Goal: Transaction & Acquisition: Purchase product/service

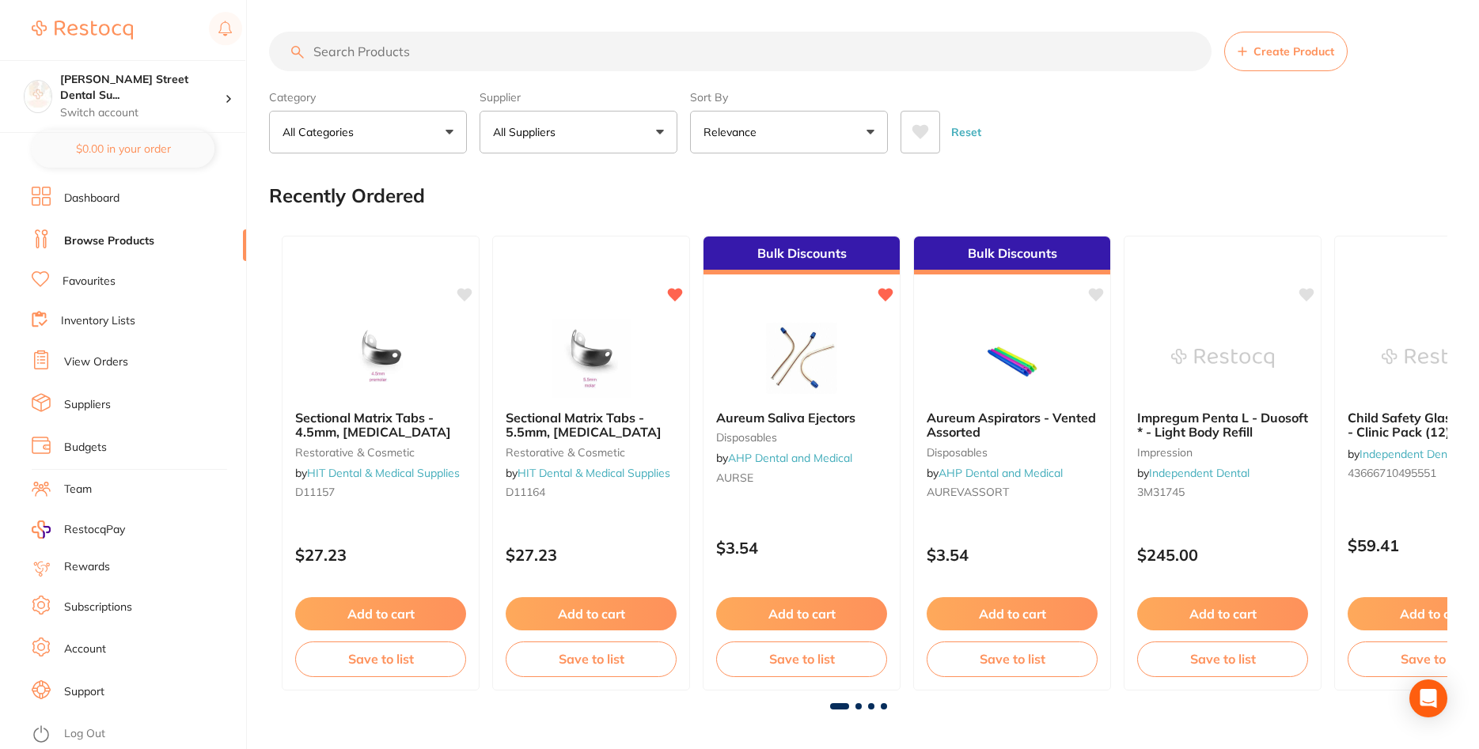
click at [390, 58] on input "search" at bounding box center [740, 52] width 942 height 40
type input "small gloves"
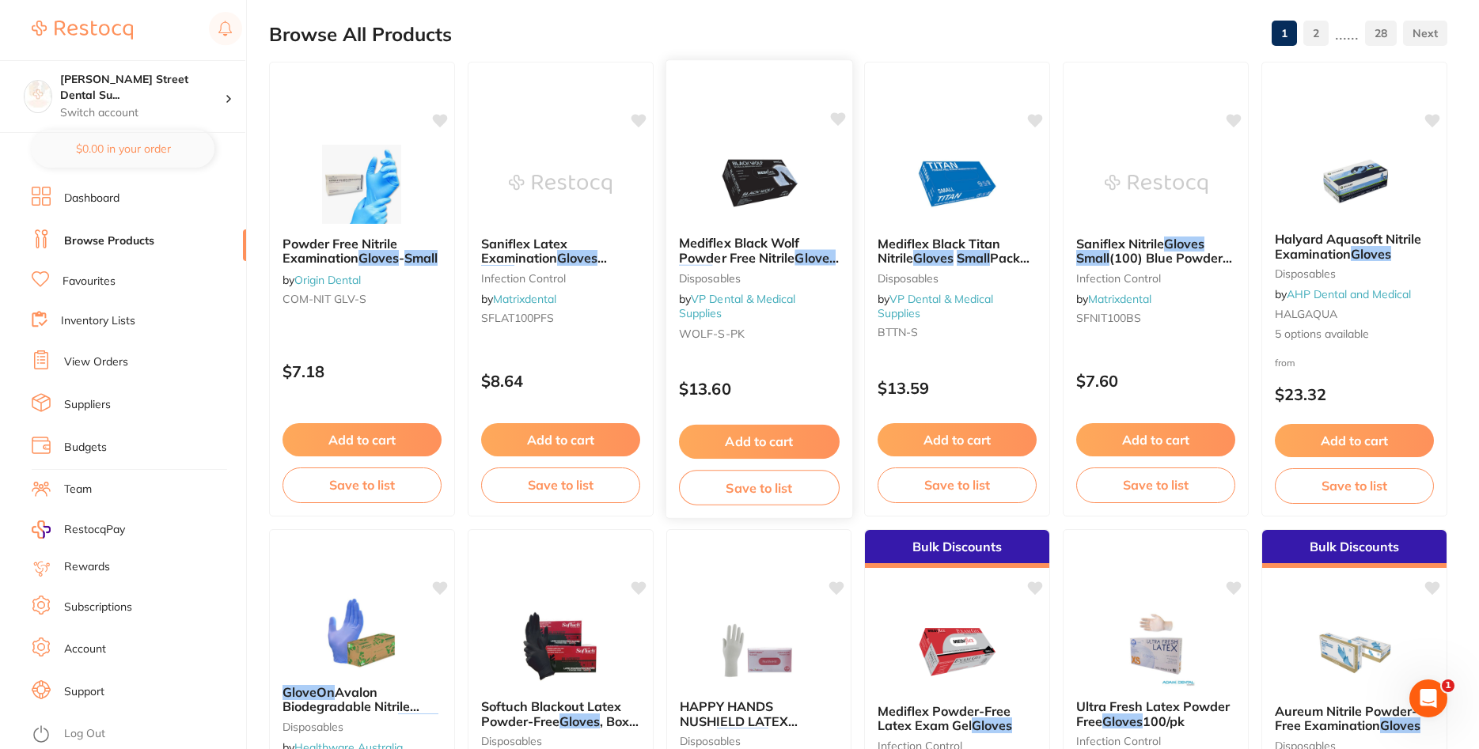
scroll to position [81, 0]
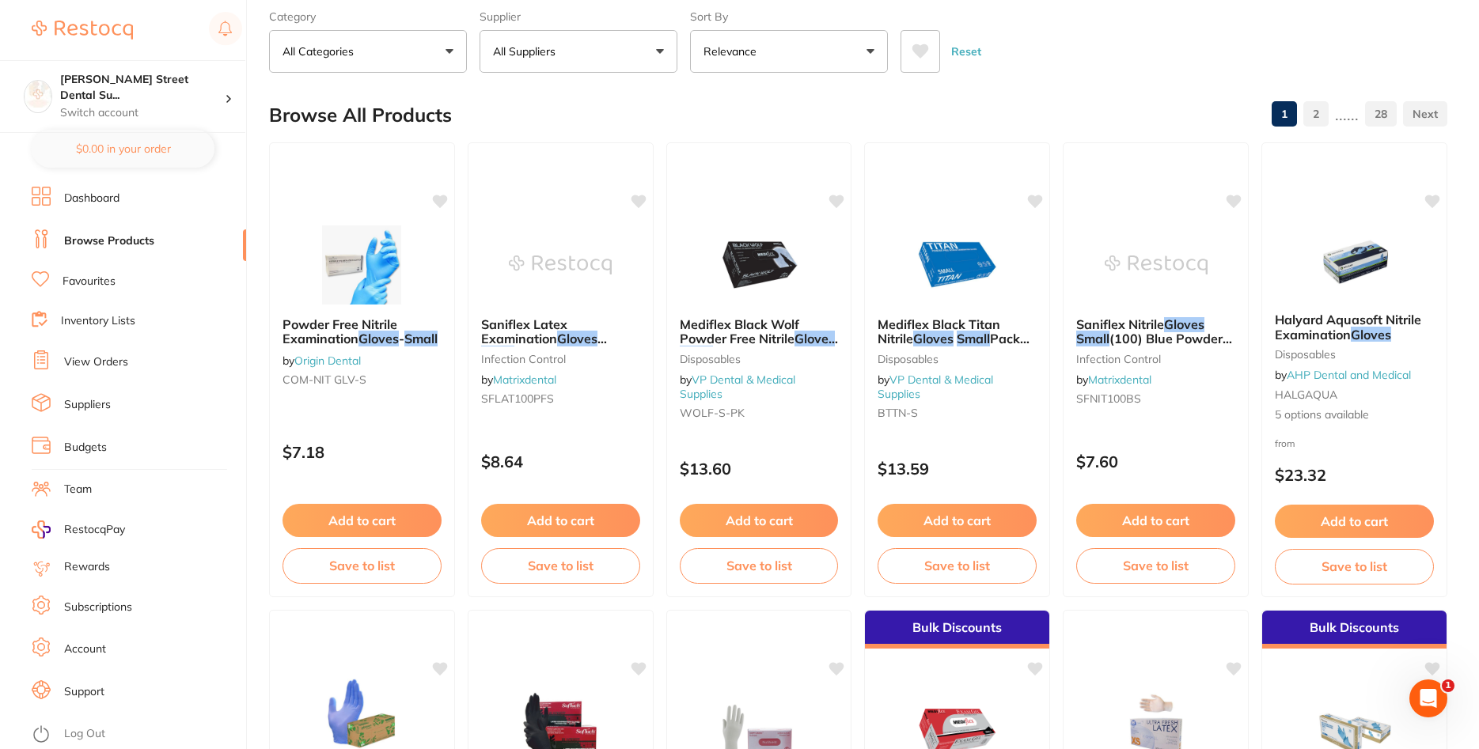
click at [112, 288] on li "Favourites" at bounding box center [139, 281] width 214 height 21
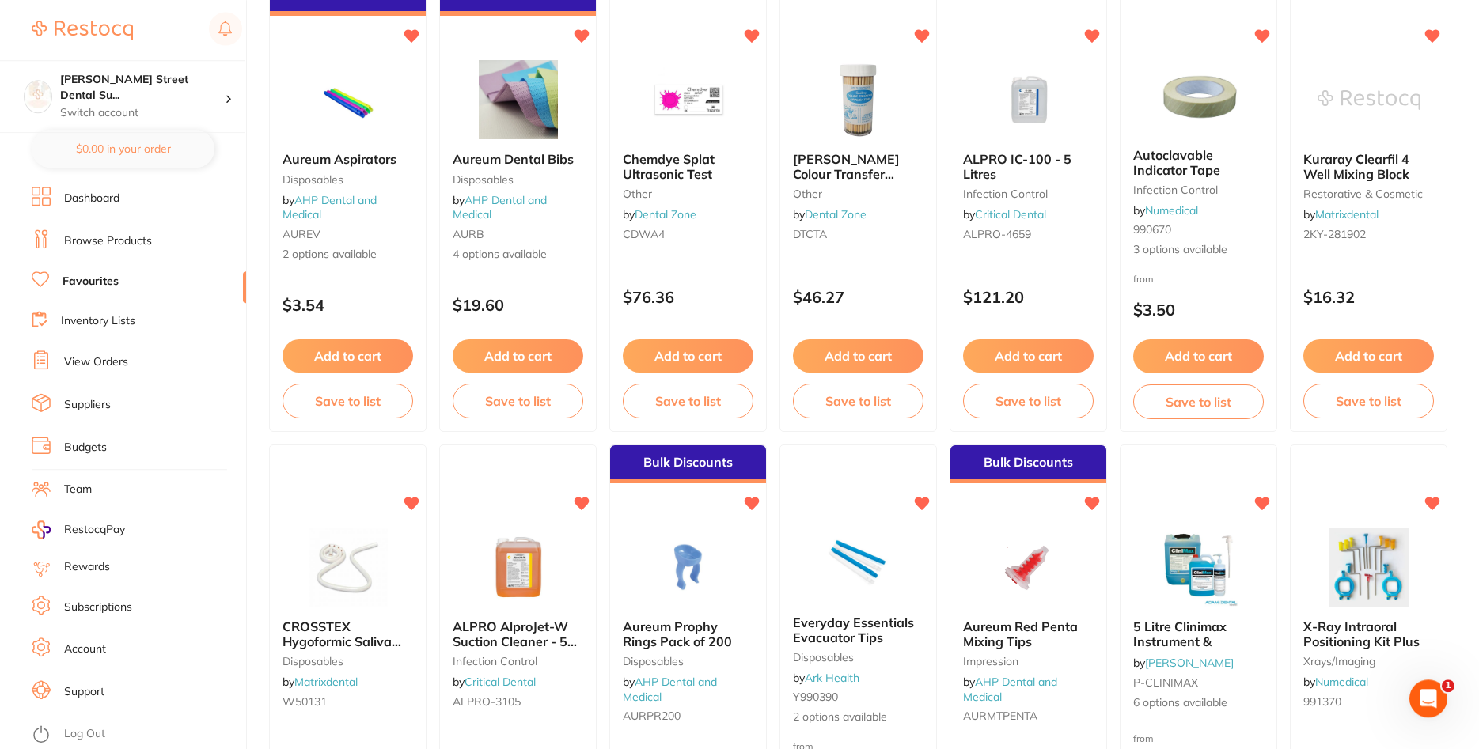
scroll to position [1775, 0]
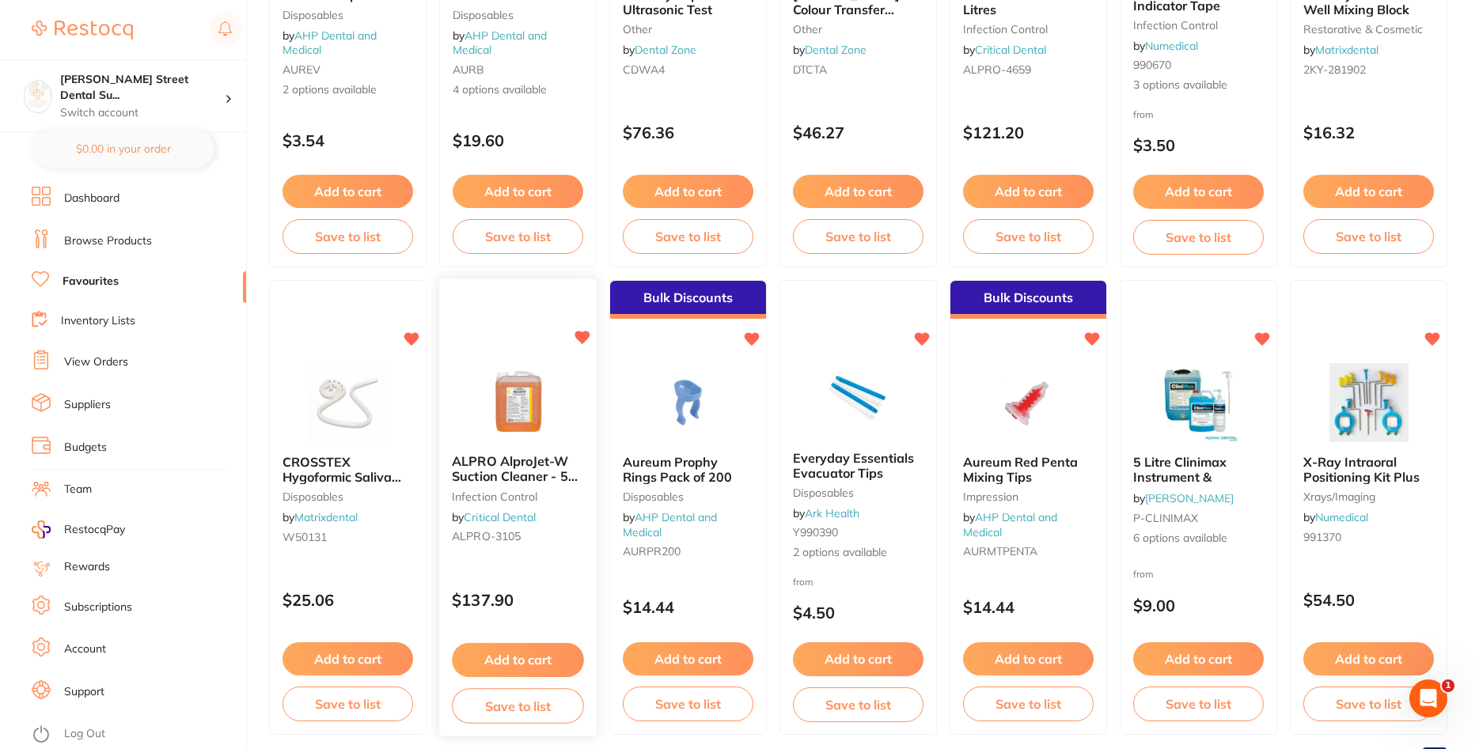
click at [541, 661] on button "Add to cart" at bounding box center [518, 660] width 132 height 34
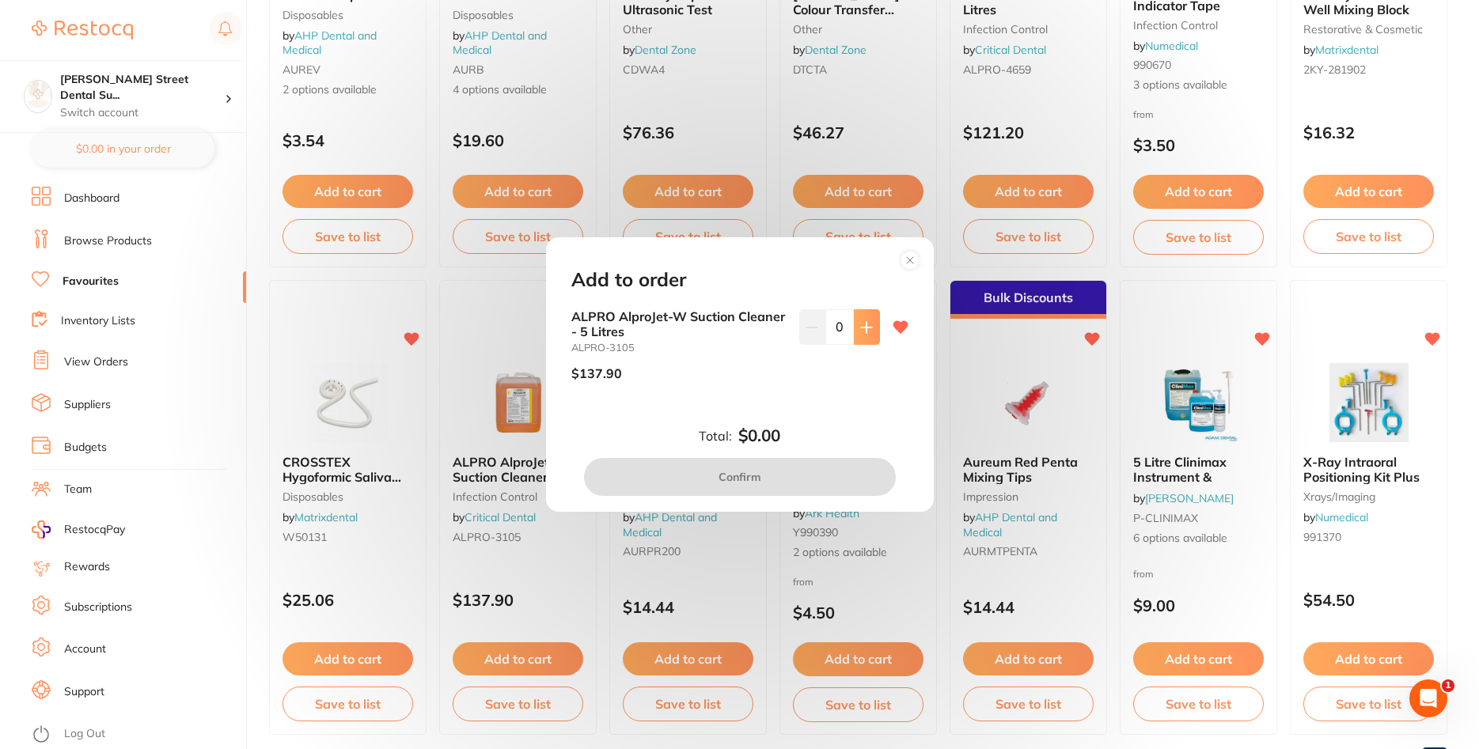
scroll to position [0, 0]
click at [873, 321] on button at bounding box center [867, 326] width 26 height 35
type input "1"
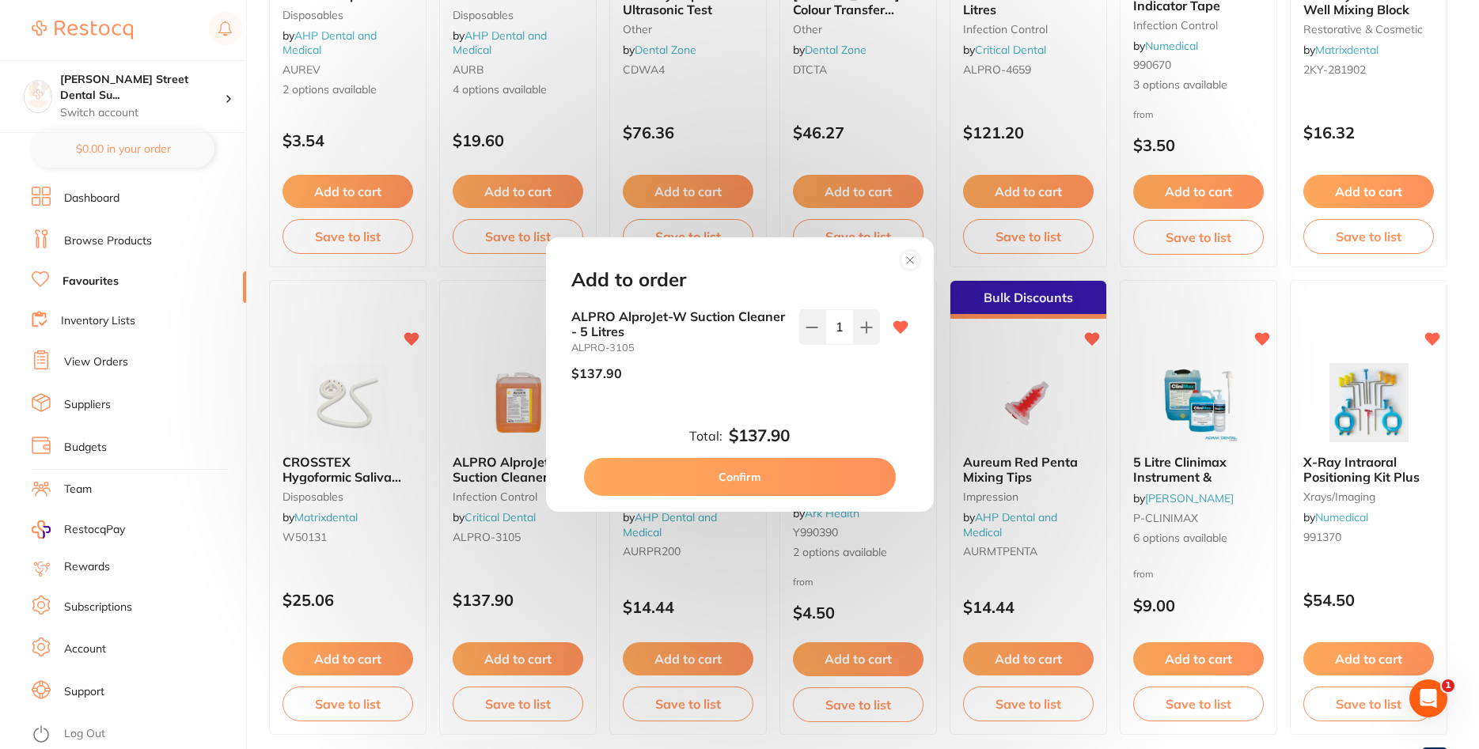
click at [771, 472] on button "Confirm" at bounding box center [740, 477] width 312 height 38
checkbox input "false"
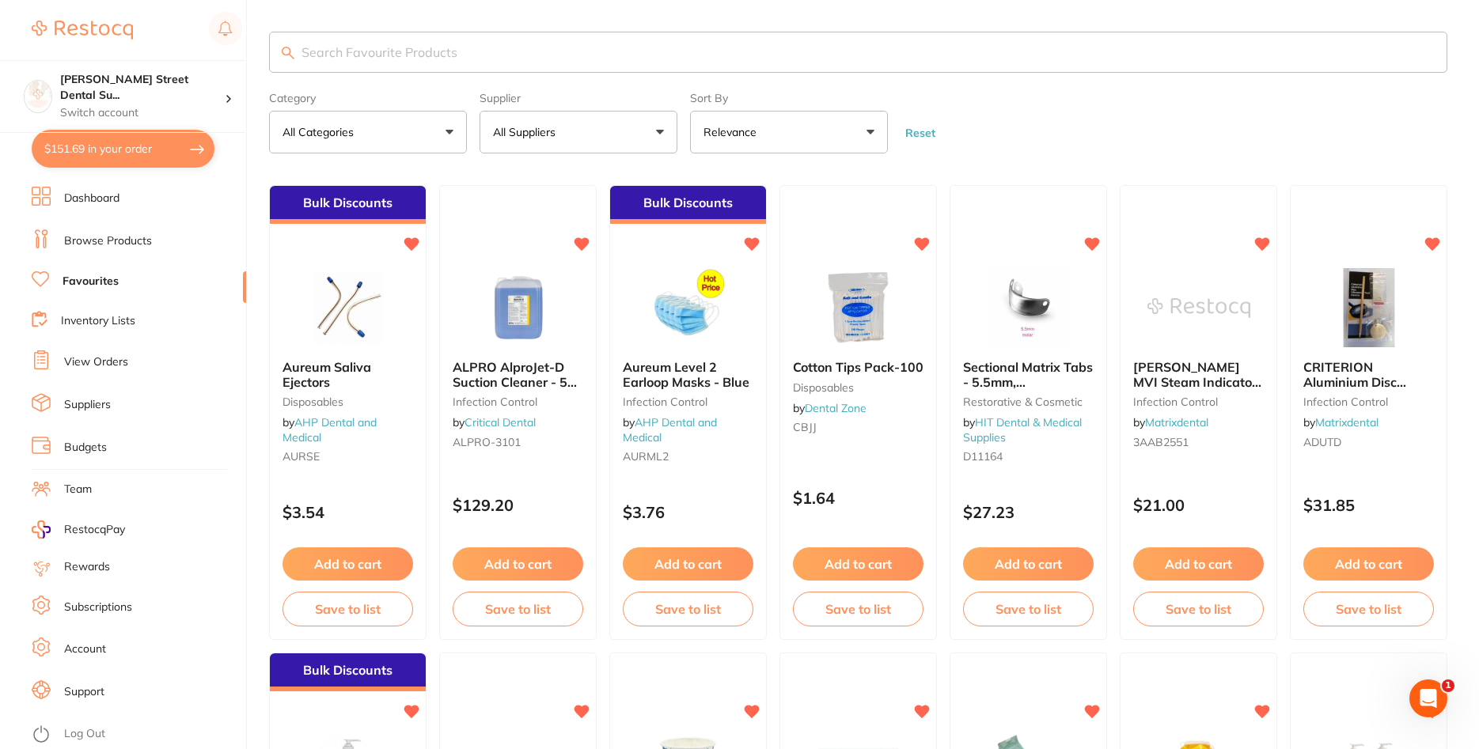
click at [446, 55] on input "search" at bounding box center [858, 52] width 1178 height 41
type input "needle"
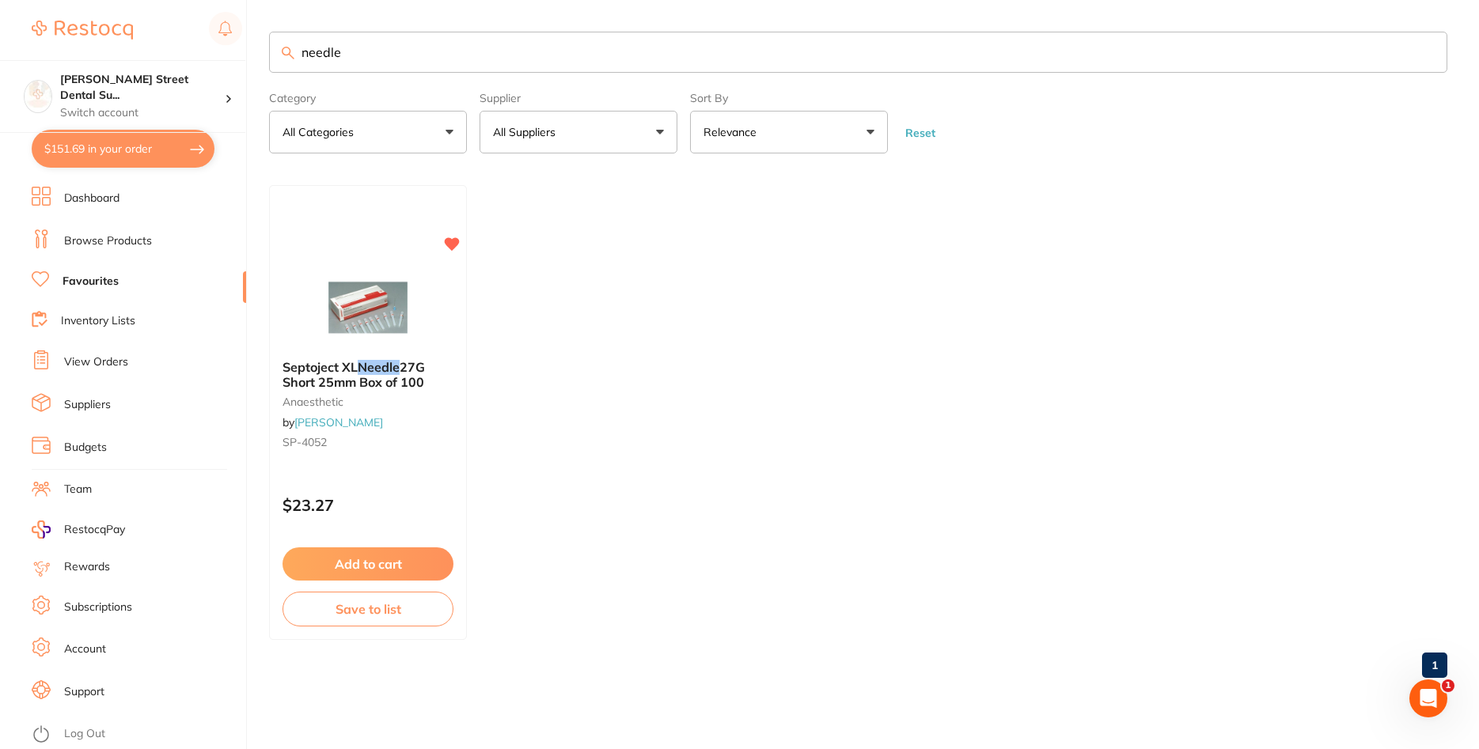
click at [91, 240] on link "Browse Products" at bounding box center [108, 241] width 88 height 16
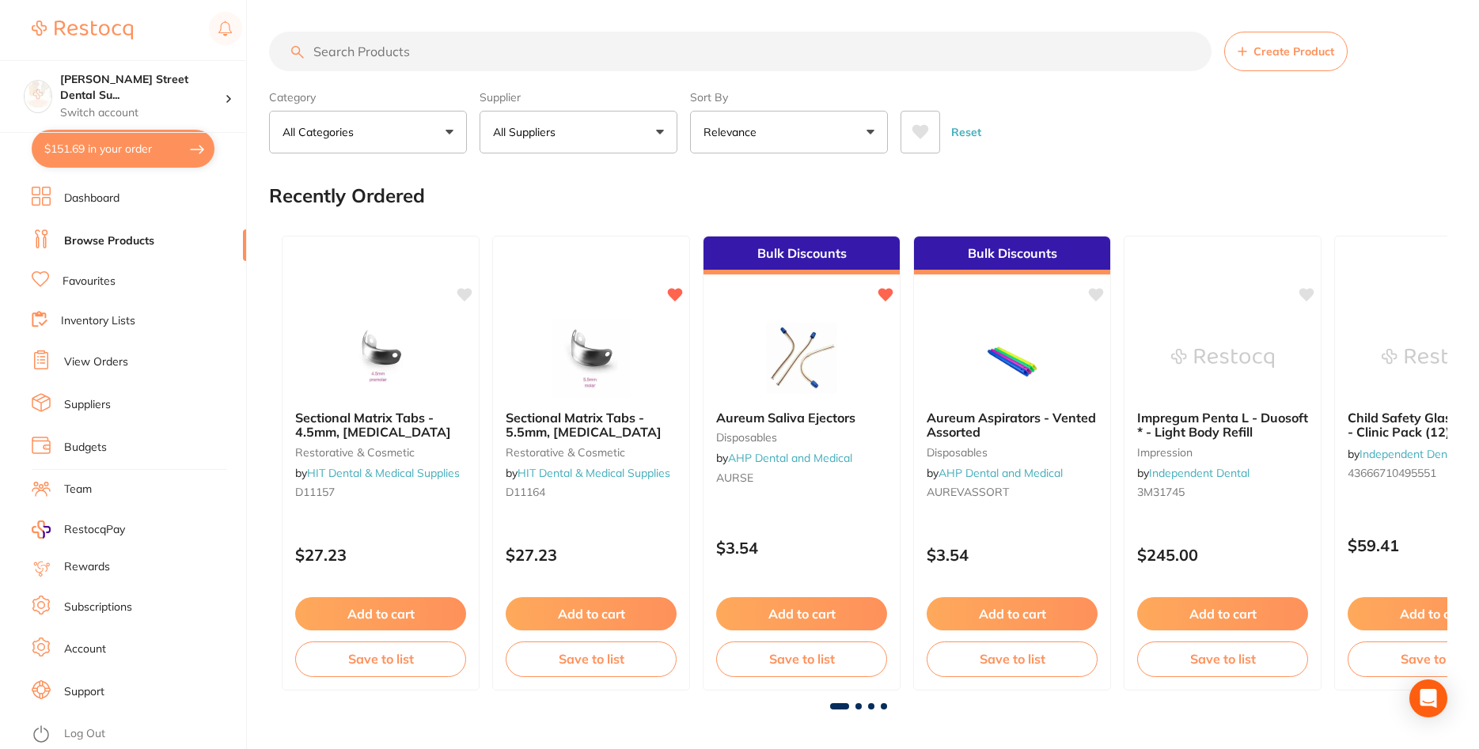
click at [392, 59] on input "search" at bounding box center [740, 52] width 942 height 40
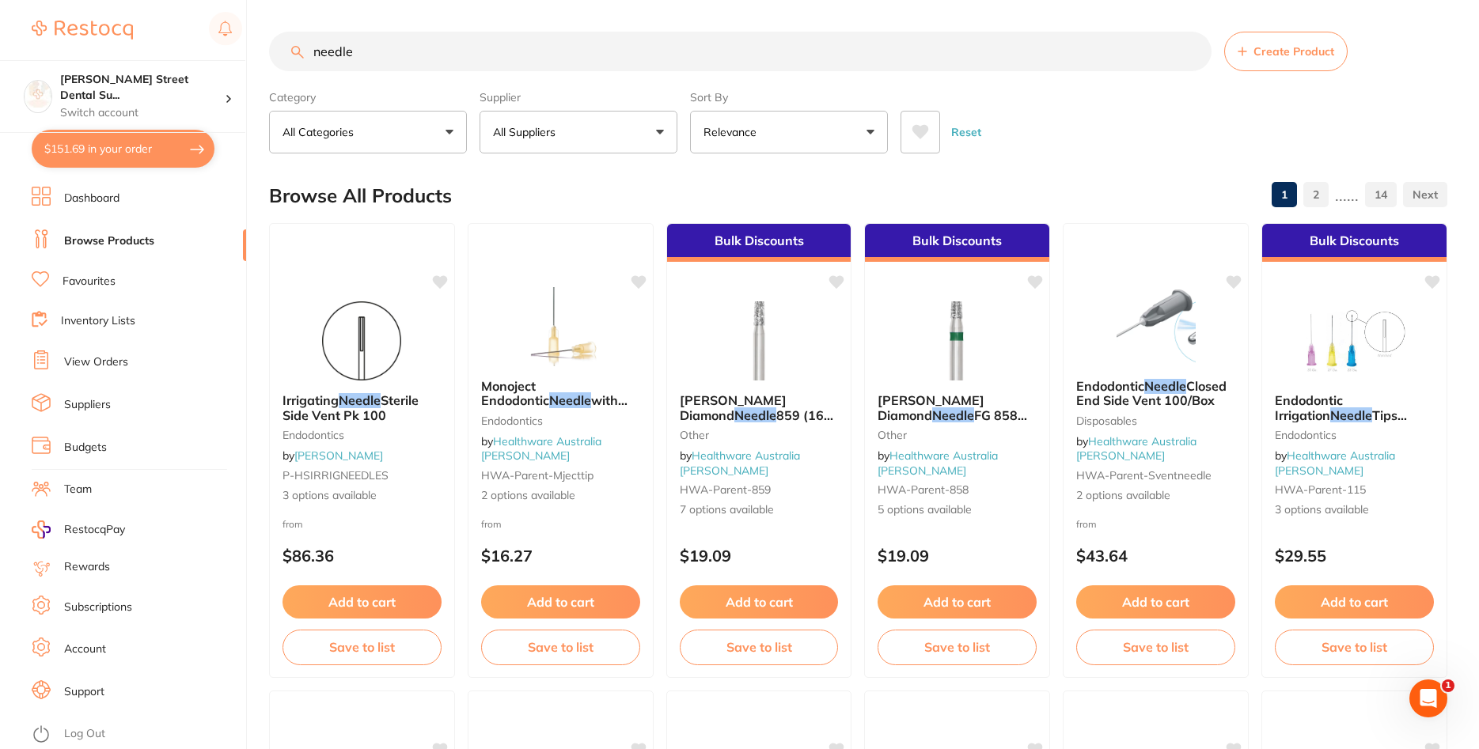
drag, startPoint x: 391, startPoint y: 56, endPoint x: 222, endPoint y: 43, distance: 169.1
click at [269, 43] on input "needle" at bounding box center [740, 52] width 942 height 40
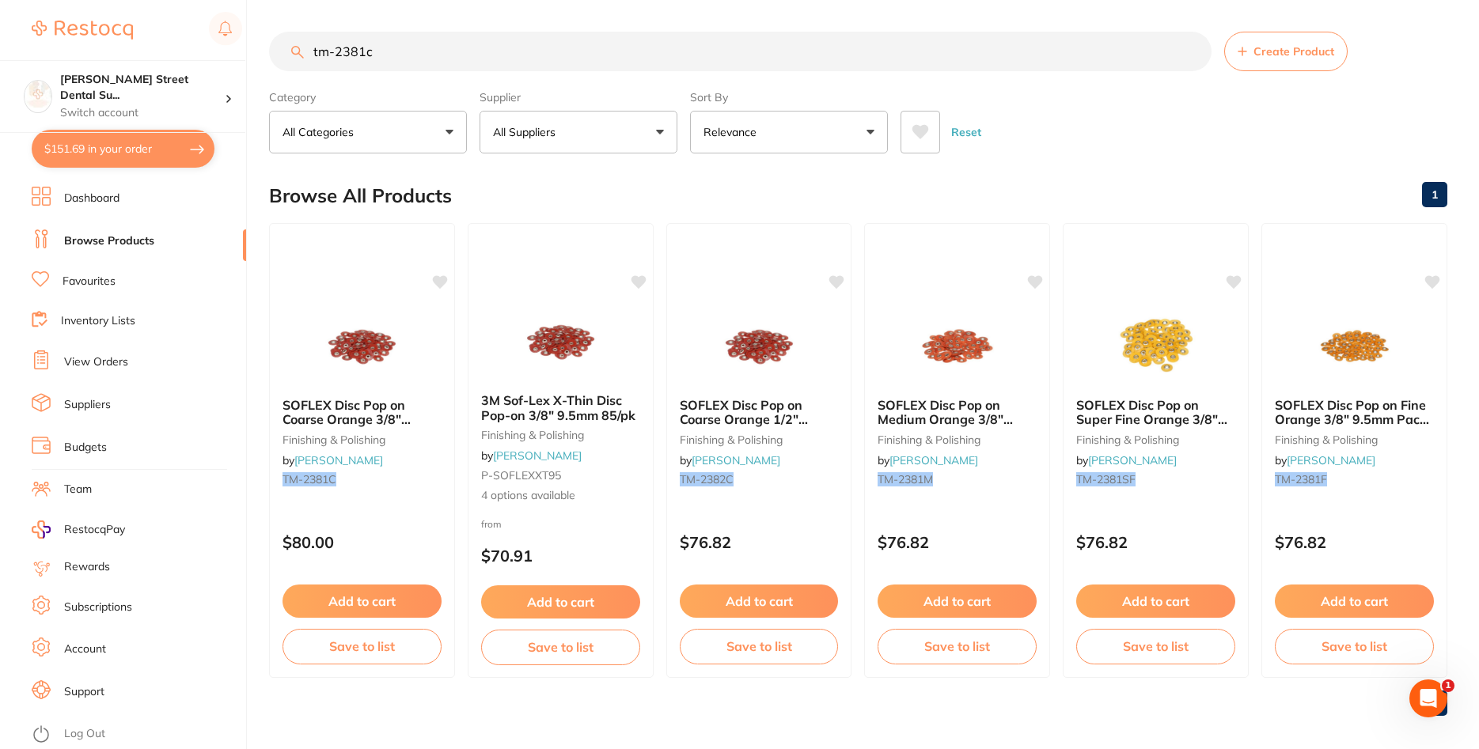
drag, startPoint x: 391, startPoint y: 51, endPoint x: 21, endPoint y: 52, distance: 369.5
click at [269, 52] on input "tm-2381c" at bounding box center [740, 52] width 942 height 40
paste input "mandrel bur"
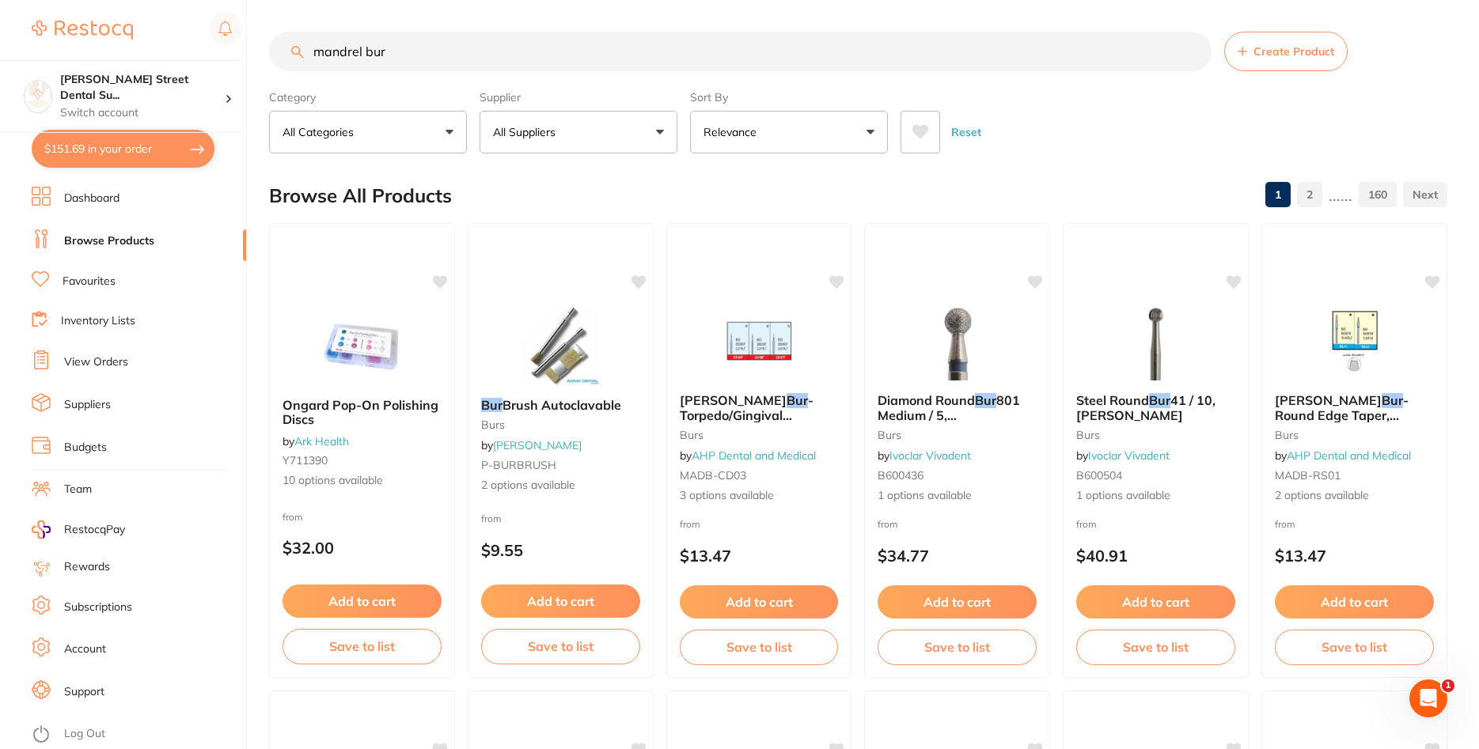
drag, startPoint x: 410, startPoint y: 45, endPoint x: 107, endPoint y: 41, distance: 303.0
click at [269, 44] on input "mandrel bur" at bounding box center [740, 52] width 942 height 40
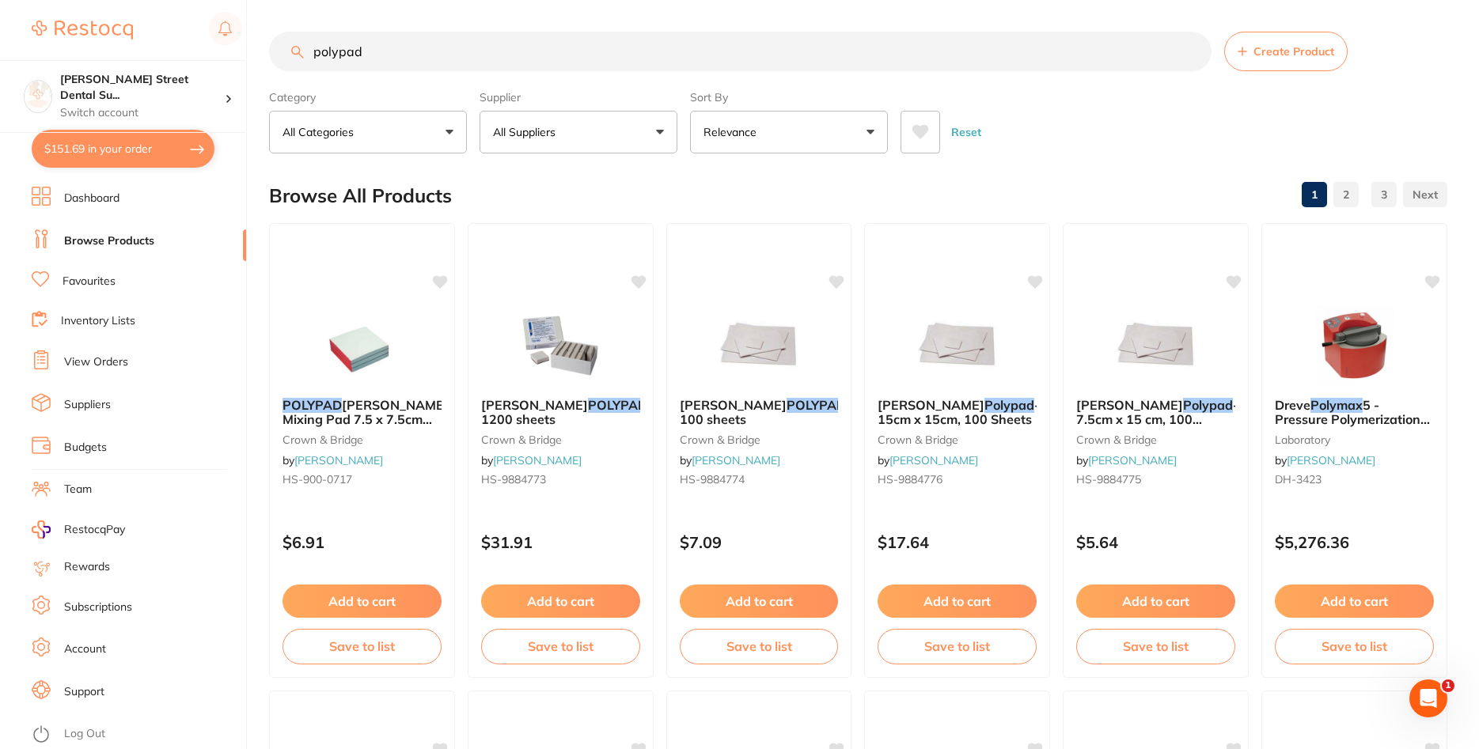
drag, startPoint x: 367, startPoint y: 53, endPoint x: 248, endPoint y: 17, distance: 124.7
click at [269, 32] on input "polypad" at bounding box center [740, 52] width 942 height 40
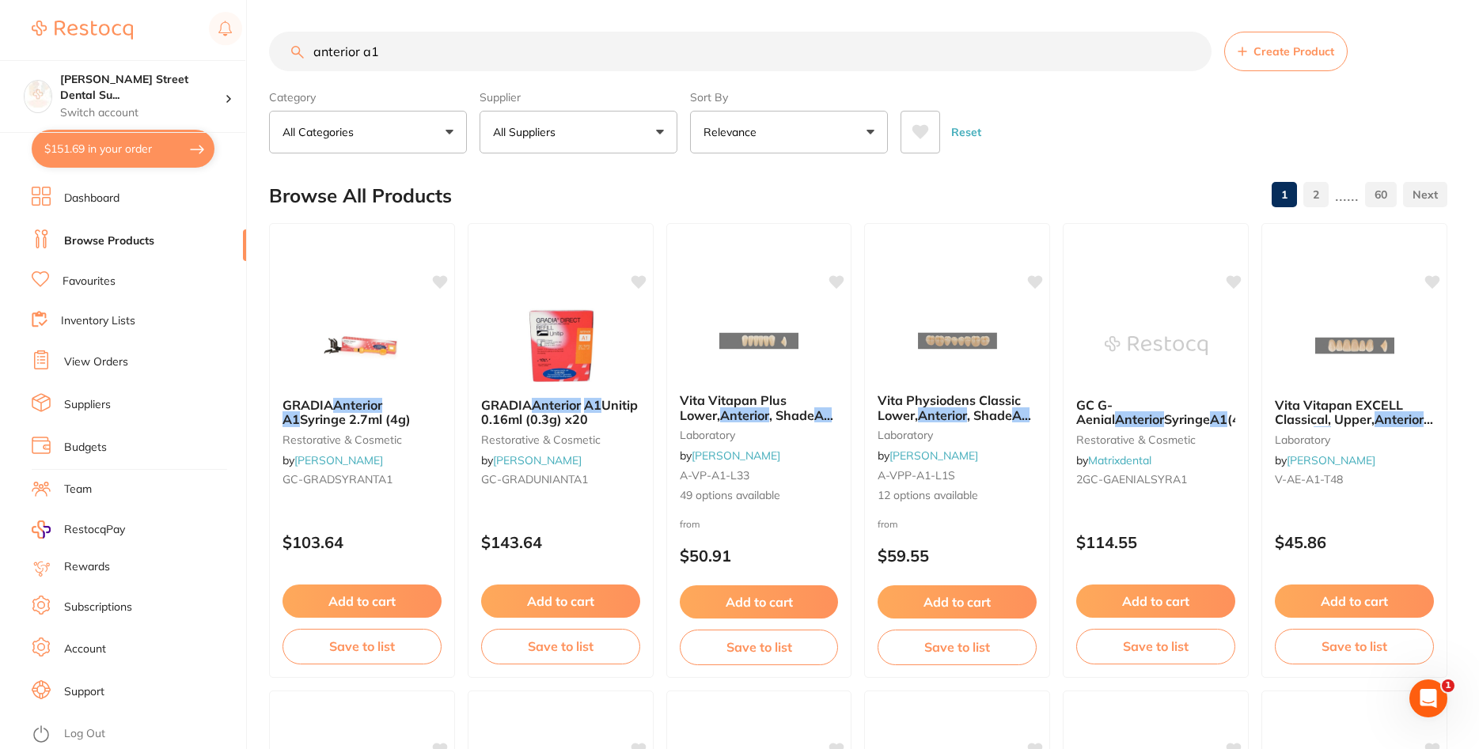
drag, startPoint x: 448, startPoint y: 51, endPoint x: 195, endPoint y: 98, distance: 257.4
click at [269, 71] on input "anterior a1" at bounding box center [740, 52] width 942 height 40
type input "savacol"
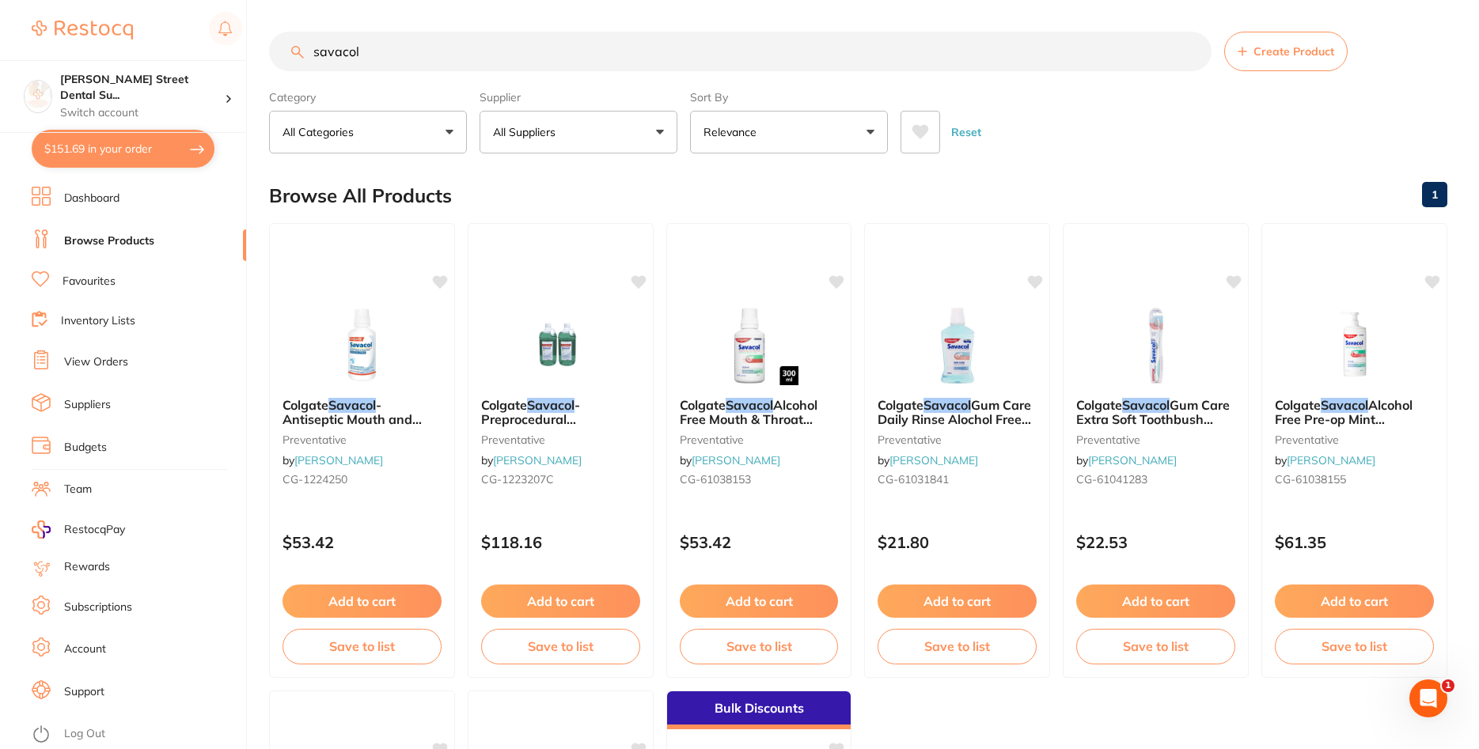
click at [100, 153] on button "$151.69 in your order" at bounding box center [123, 149] width 183 height 38
checkbox input "true"
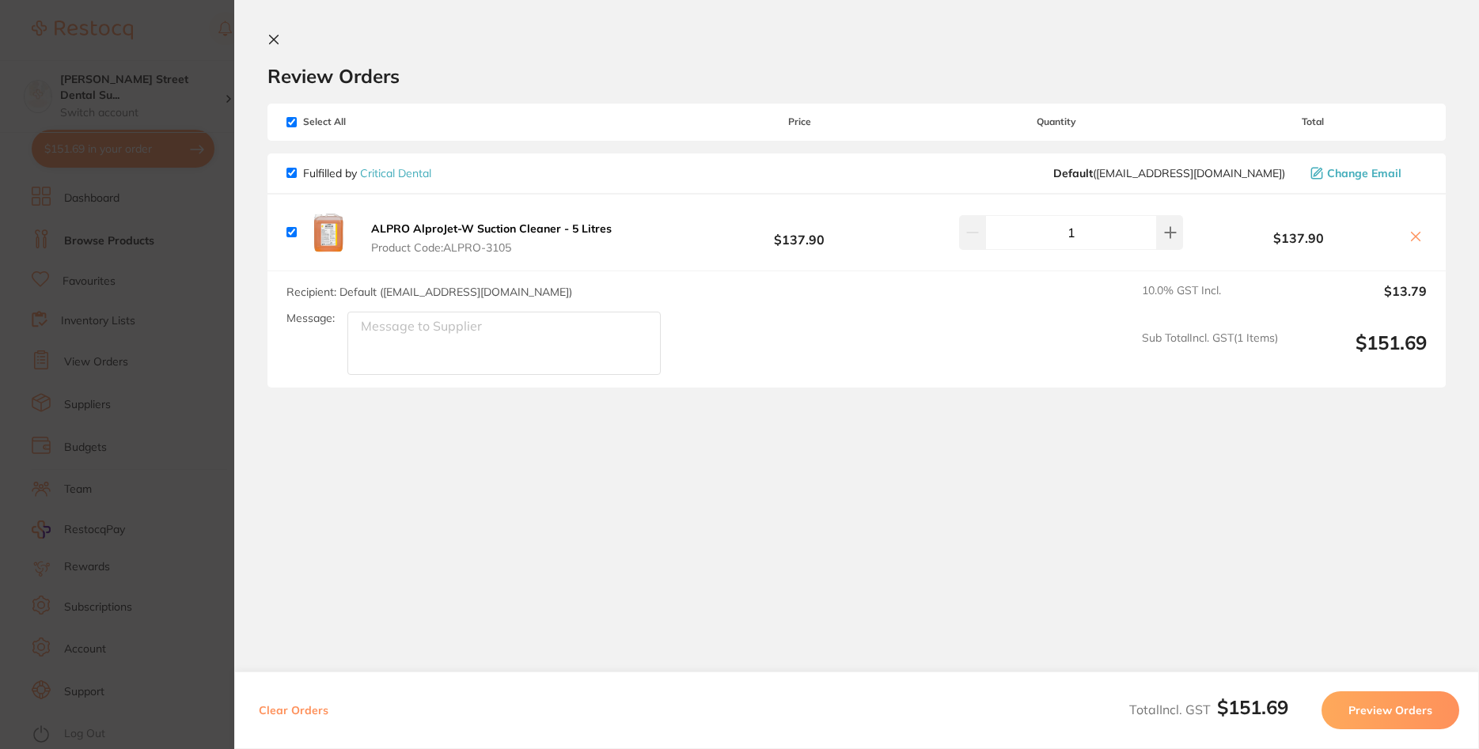
click at [267, 36] on icon at bounding box center [273, 39] width 13 height 13
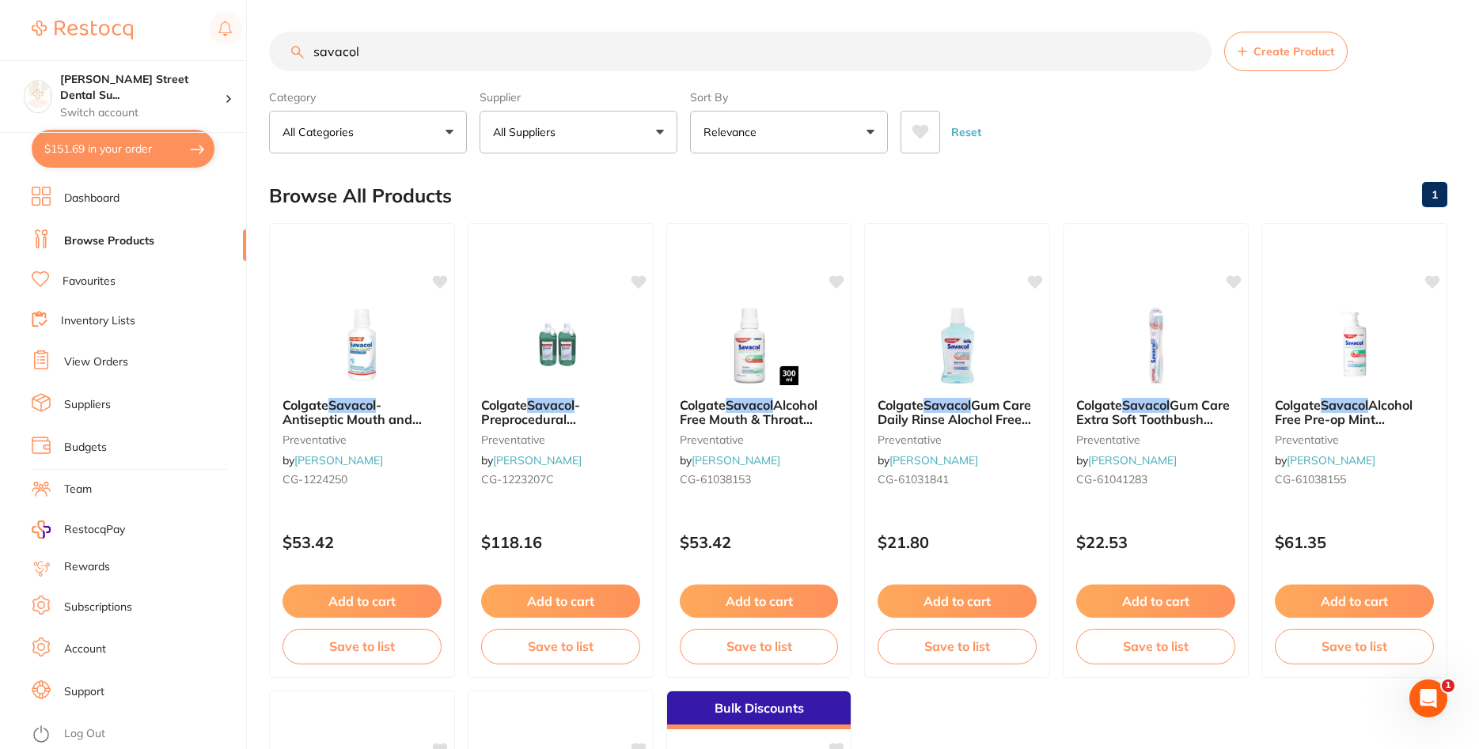
scroll to position [7, 0]
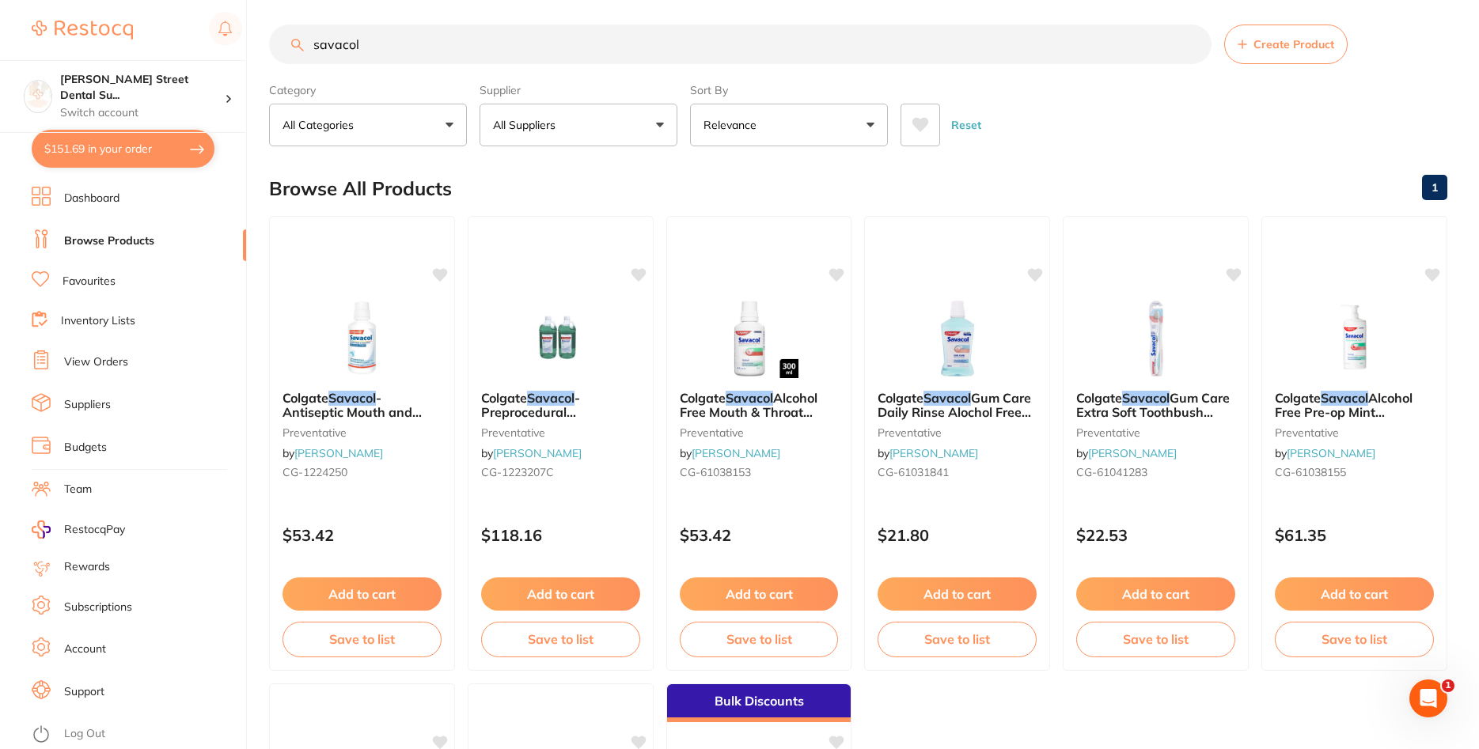
click at [99, 151] on button "$151.69 in your order" at bounding box center [123, 149] width 183 height 38
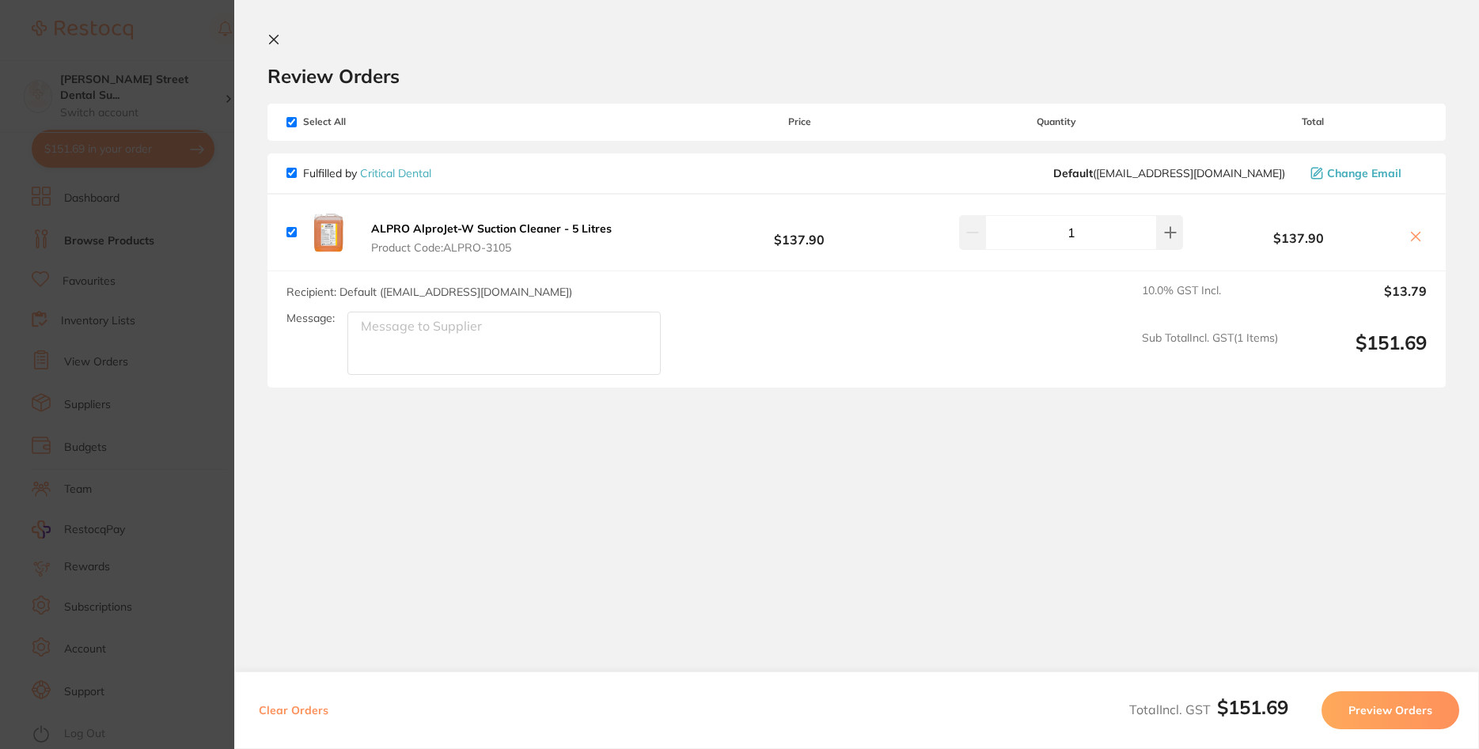
click at [1365, 702] on button "Preview Orders" at bounding box center [1390, 710] width 138 height 38
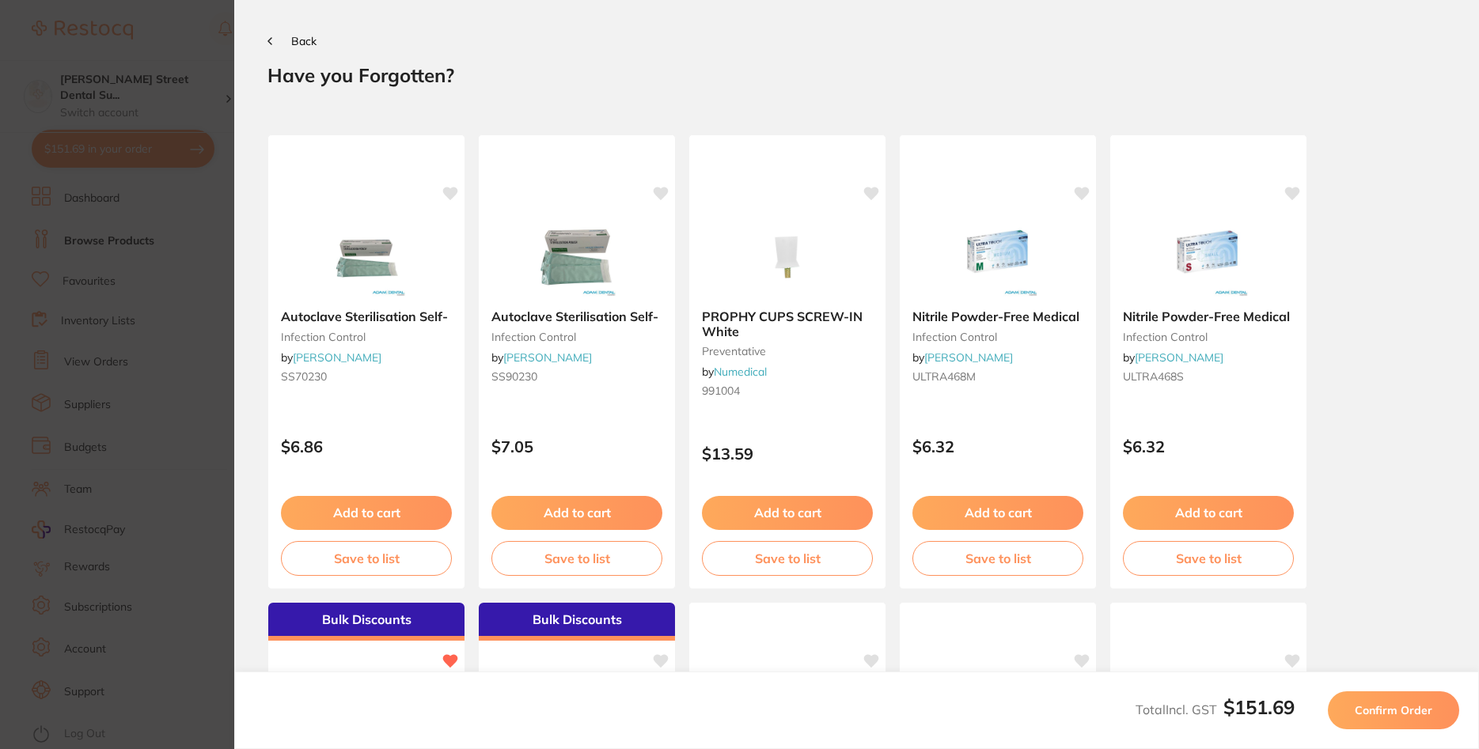
click at [1396, 708] on span "Confirm Order" at bounding box center [1393, 710] width 78 height 14
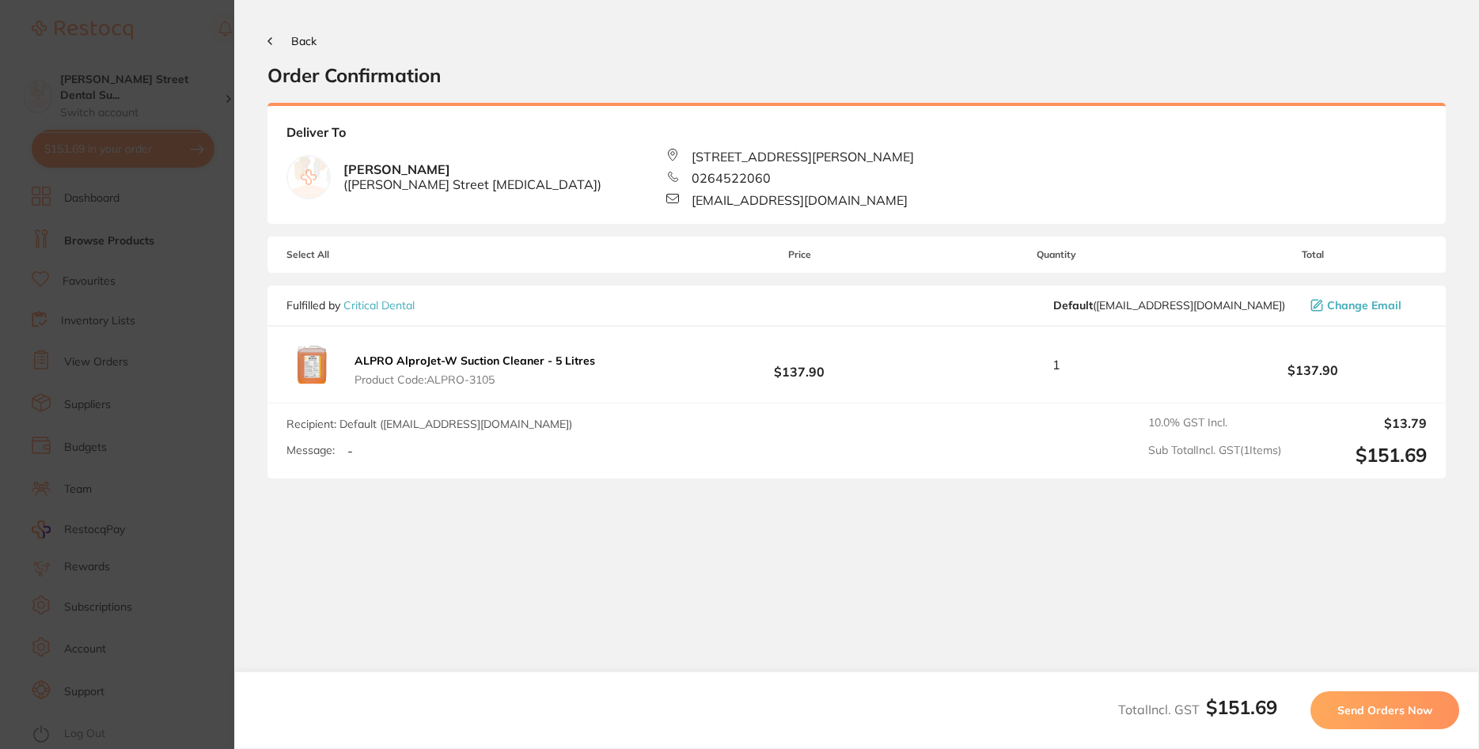
click at [1368, 714] on span "Send Orders Now" at bounding box center [1384, 710] width 95 height 14
